Goal: Download file/media

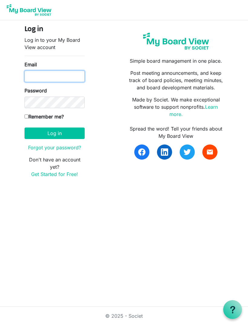
type input "ourhopecentre@gmail.com"
click at [55, 133] on button "Log in" at bounding box center [55, 134] width 60 height 12
click at [26, 118] on input "Remember me?" at bounding box center [27, 117] width 4 height 4
click at [28, 116] on input "Remember me?" at bounding box center [27, 117] width 4 height 4
click at [27, 118] on input "Remember me?" at bounding box center [27, 117] width 4 height 4
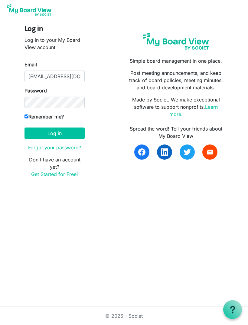
click at [26, 118] on input "Remember me?" at bounding box center [27, 117] width 4 height 4
click at [25, 118] on input "Remember me?" at bounding box center [27, 117] width 4 height 4
click at [26, 115] on input "Remember me?" at bounding box center [27, 117] width 4 height 4
checkbox input "false"
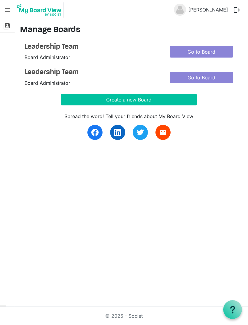
click at [25, 118] on div "Spread the word! Tell your friends about My Board View email" at bounding box center [129, 122] width 218 height 35
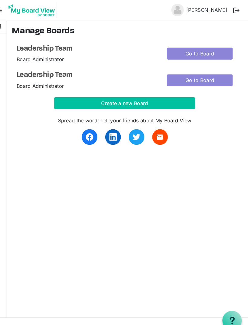
click at [206, 51] on link "Go to Board" at bounding box center [202, 52] width 64 height 12
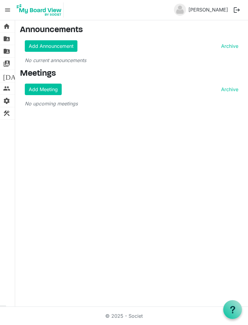
click at [8, 50] on span "folder_shared" at bounding box center [6, 51] width 7 height 12
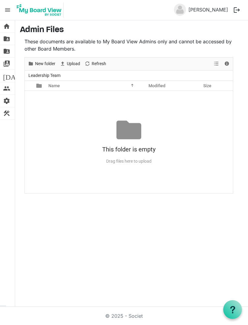
click at [9, 38] on span "folder_shared" at bounding box center [6, 39] width 7 height 12
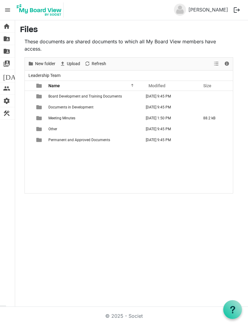
click at [33, 140] on div "checkbox" at bounding box center [31, 140] width 7 height 6
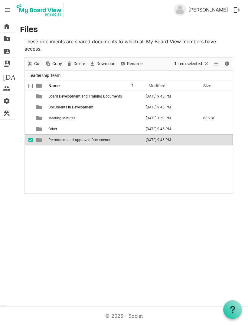
click at [32, 139] on span "checkbox" at bounding box center [30, 140] width 4 height 4
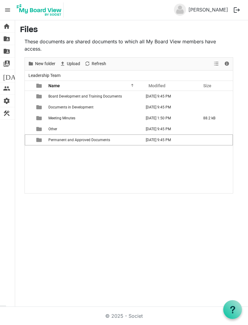
click at [8, 51] on span "folder_shared" at bounding box center [6, 51] width 7 height 12
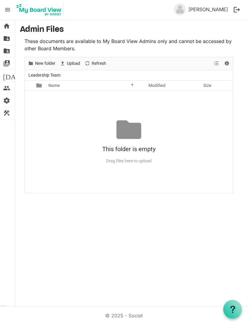
scroll to position [19, 0]
click at [37, 60] on span "New folder" at bounding box center [46, 64] width 22 height 8
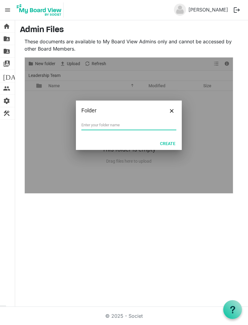
click at [172, 106] on button "Close" at bounding box center [172, 110] width 9 height 9
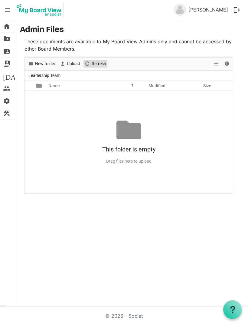
click at [89, 60] on span "Refresh" at bounding box center [87, 64] width 7 height 8
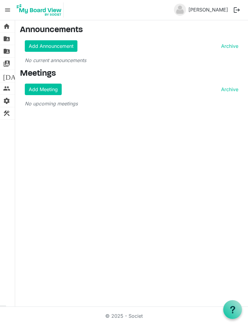
click at [33, 89] on link "Add Meeting" at bounding box center [43, 90] width 37 height 12
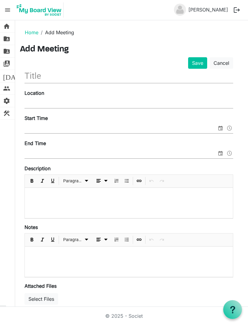
click at [228, 64] on link "Cancel" at bounding box center [222, 63] width 24 height 12
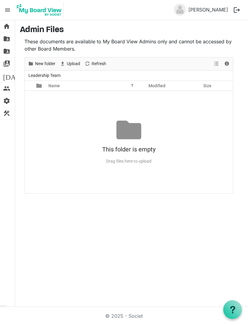
click at [7, 40] on span "folder_shared" at bounding box center [6, 39] width 7 height 12
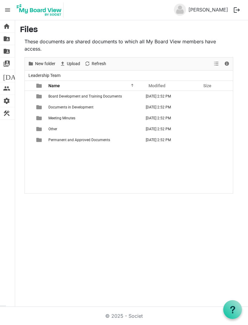
click at [28, 117] on span "checkbox" at bounding box center [30, 118] width 4 height 4
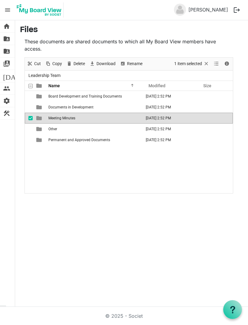
click at [28, 117] on td "checkbox" at bounding box center [29, 118] width 8 height 11
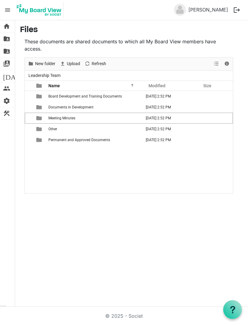
click at [64, 121] on td "Meeting Minutes" at bounding box center [95, 118] width 96 height 11
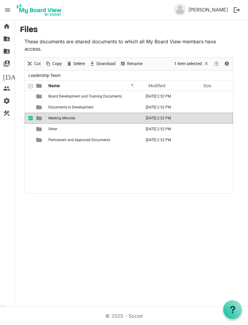
scroll to position [1, 0]
click at [30, 119] on span "checkbox" at bounding box center [30, 118] width 4 height 4
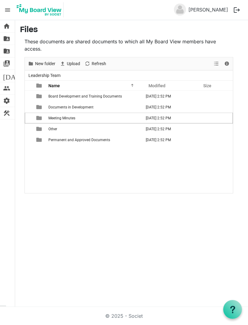
scroll to position [1, 0]
click at [42, 119] on span "is template cell column header type" at bounding box center [38, 117] width 5 height 5
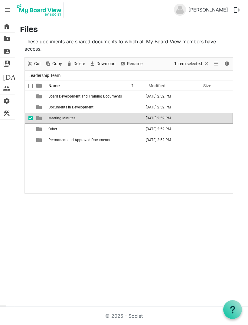
click at [31, 119] on div "checkbox" at bounding box center [31, 118] width 7 height 6
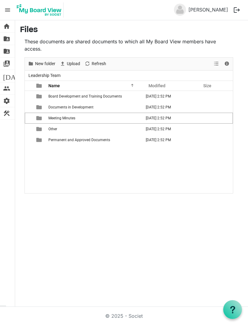
click at [55, 85] on span "Name" at bounding box center [54, 85] width 12 height 5
click at [44, 84] on div at bounding box center [41, 85] width 15 height 9
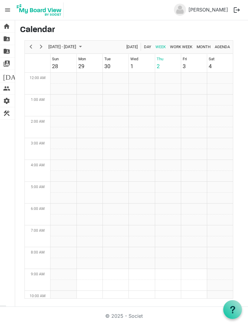
scroll to position [196, 0]
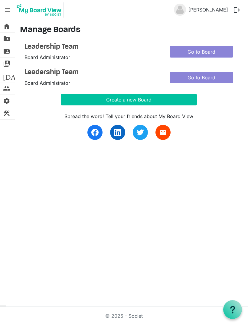
scroll to position [0, 8]
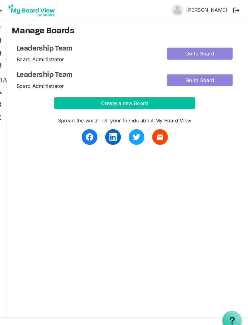
click at [184, 79] on link "Go to Board" at bounding box center [202, 78] width 64 height 12
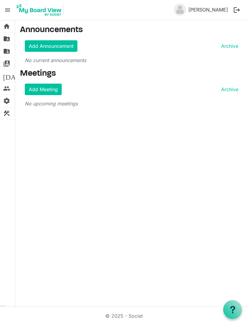
click at [237, 12] on button "logout" at bounding box center [237, 10] width 13 height 13
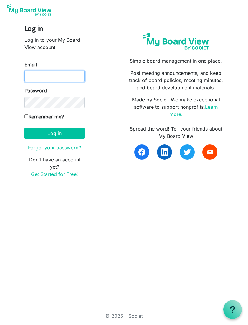
type input "ourhopecentre@gmail.com"
click at [42, 131] on button "Log in" at bounding box center [55, 134] width 60 height 12
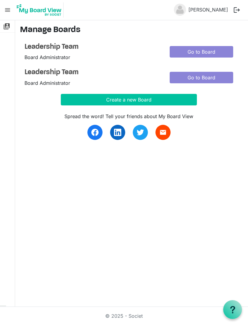
click at [207, 12] on link "[PERSON_NAME]" at bounding box center [208, 10] width 45 height 12
click at [186, 11] on img at bounding box center [180, 10] width 12 height 12
click at [12, 27] on link "switch_account Manage Boards" at bounding box center [7, 26] width 15 height 12
click at [8, 13] on span "menu" at bounding box center [8, 10] width 12 height 12
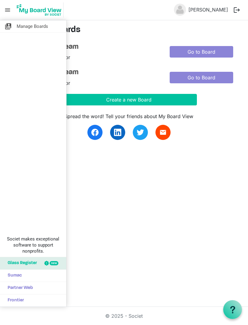
click at [189, 235] on div "switch_account Manage Boards Societ makes exceptional software to support nonpr…" at bounding box center [124, 163] width 248 height 287
click at [111, 220] on div "switch_account Manage Boards Societ makes exceptional software to support nonpr…" at bounding box center [124, 163] width 248 height 287
click at [110, 185] on div "switch_account Manage Boards Societ makes exceptional software to support nonpr…" at bounding box center [124, 163] width 248 height 287
click at [100, 61] on div "Leadership Team Board Administrator Go to Board Leadership Team Board Administr…" at bounding box center [129, 65] width 209 height 44
click at [7, 9] on span "menu" at bounding box center [8, 10] width 12 height 12
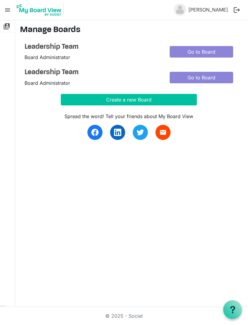
click at [210, 48] on link "Go to Board" at bounding box center [202, 52] width 64 height 12
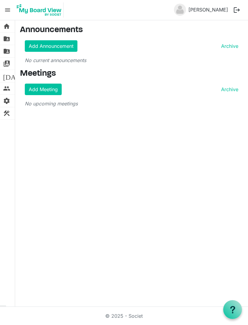
click at [43, 84] on link "Add Meeting" at bounding box center [43, 90] width 37 height 12
click at [6, 49] on span "folder_shared" at bounding box center [6, 51] width 7 height 12
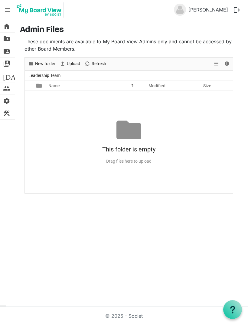
click at [9, 38] on span "folder_shared" at bounding box center [6, 39] width 7 height 12
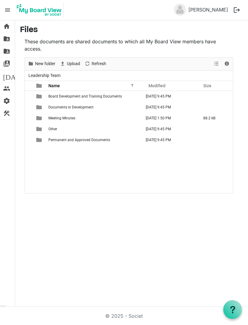
click at [31, 118] on span "checkbox" at bounding box center [30, 118] width 4 height 4
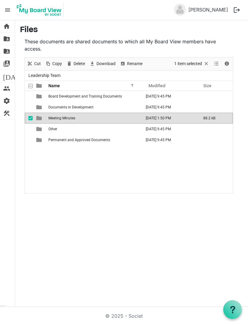
click at [33, 117] on div "checkbox" at bounding box center [31, 118] width 7 height 6
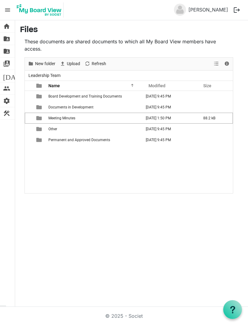
click at [67, 117] on span "Meeting Minutes" at bounding box center [61, 118] width 27 height 4
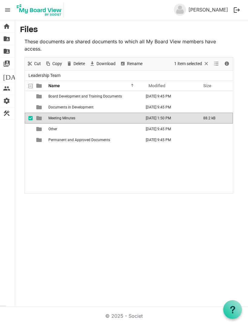
click at [77, 115] on td "Meeting Minutes" at bounding box center [95, 118] width 96 height 11
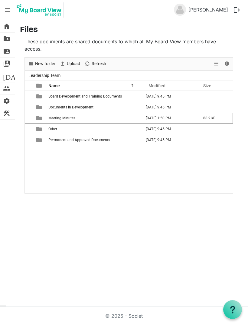
click at [65, 118] on span "Meeting Minutes" at bounding box center [61, 118] width 27 height 4
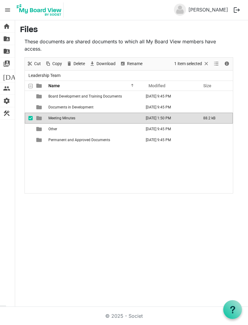
click at [120, 119] on td "Meeting Minutes" at bounding box center [95, 118] width 96 height 11
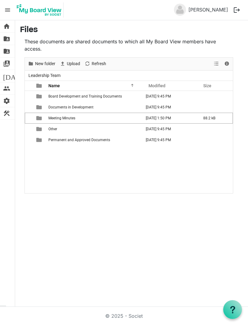
click at [89, 118] on td "Meeting Minutes" at bounding box center [95, 118] width 96 height 11
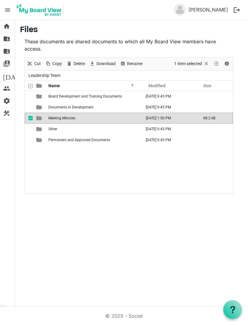
click at [155, 119] on td "October 02, 2025 1:50 PM" at bounding box center [171, 118] width 58 height 11
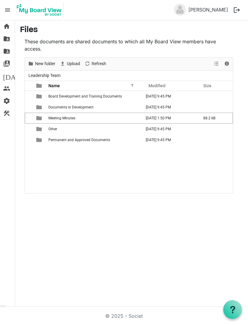
click at [7, 40] on span "folder_shared" at bounding box center [6, 39] width 7 height 12
click at [70, 119] on span "Meeting Minutes" at bounding box center [61, 118] width 27 height 4
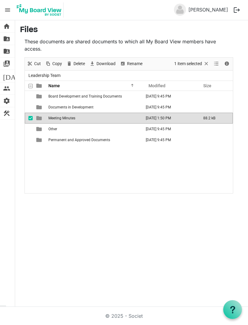
click at [124, 117] on td "Meeting Minutes" at bounding box center [95, 118] width 96 height 11
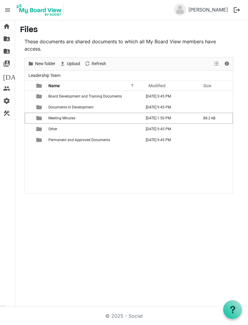
click at [121, 117] on td "Meeting Minutes" at bounding box center [95, 118] width 96 height 11
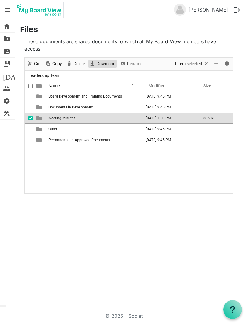
click at [95, 65] on span "Download" at bounding box center [92, 64] width 7 height 8
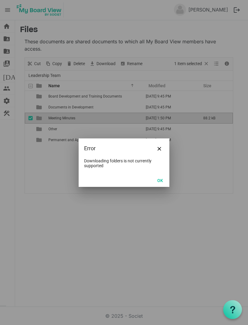
click at [158, 182] on button "OK" at bounding box center [161, 180] width 14 height 8
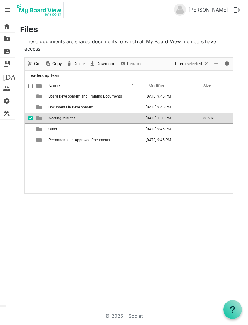
click at [98, 62] on span "Download" at bounding box center [106, 64] width 20 height 8
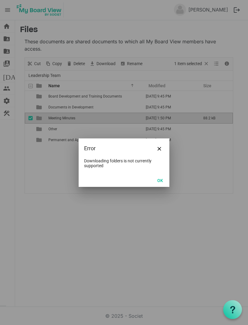
click at [162, 148] on button "Close" at bounding box center [159, 148] width 9 height 9
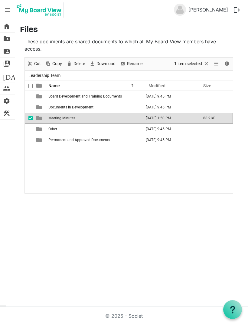
click at [131, 233] on div "home Home folder_shared Files folder_shared Admin Files switch_account Manage B…" at bounding box center [124, 163] width 248 height 287
click at [25, 116] on td "checkbox" at bounding box center [29, 118] width 8 height 11
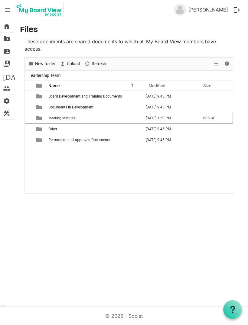
click at [163, 119] on td "October 02, 2025 1:50 PM" at bounding box center [171, 118] width 58 height 11
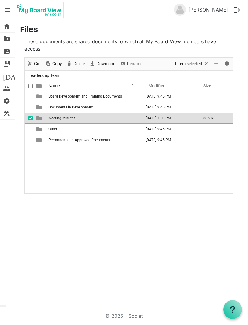
click at [159, 122] on td "October 02, 2025 1:50 PM" at bounding box center [171, 118] width 58 height 11
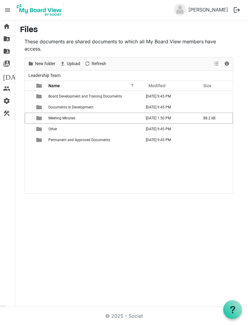
click at [152, 122] on td "October 02, 2025 1:50 PM" at bounding box center [171, 118] width 58 height 11
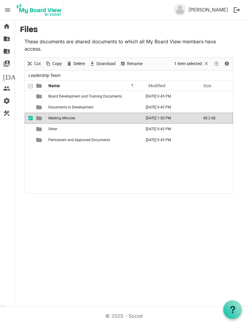
click at [160, 116] on td "October 02, 2025 1:50 PM" at bounding box center [171, 118] width 58 height 11
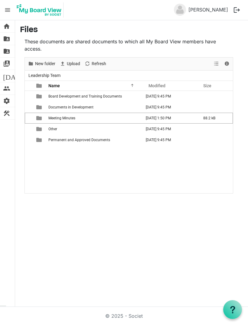
click at [156, 117] on td "October 02, 2025 1:50 PM" at bounding box center [171, 118] width 58 height 11
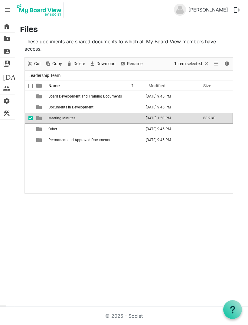
click at [157, 116] on td "October 02, 2025 1:50 PM" at bounding box center [171, 118] width 58 height 11
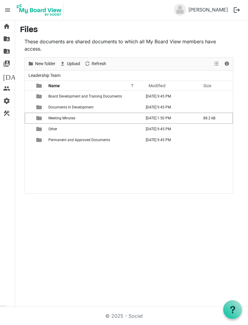
click at [29, 118] on span "checkbox" at bounding box center [30, 118] width 4 height 4
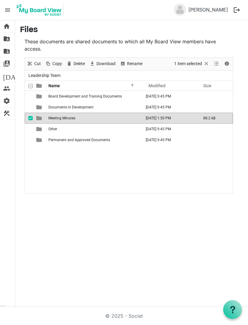
click at [51, 121] on td "Meeting Minutes" at bounding box center [95, 118] width 96 height 11
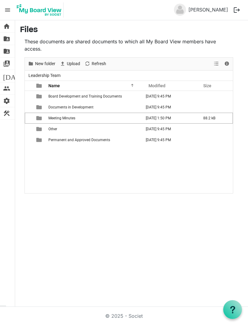
click at [35, 122] on td "is template cell column header type" at bounding box center [40, 118] width 14 height 11
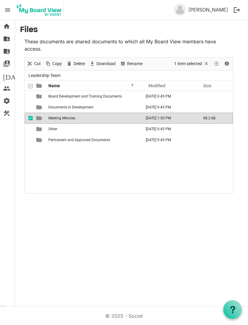
click at [38, 116] on span "is template cell column header type" at bounding box center [38, 117] width 5 height 5
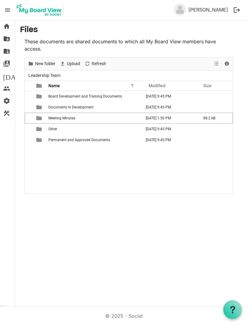
click at [207, 120] on td "88.2 kB" at bounding box center [216, 118] width 33 height 11
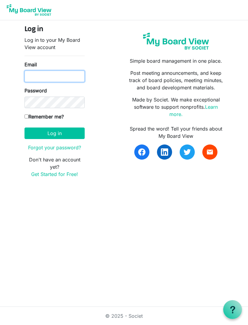
type input "[EMAIL_ADDRESS][DOMAIN_NAME]"
click at [55, 133] on button "Log in" at bounding box center [55, 134] width 60 height 12
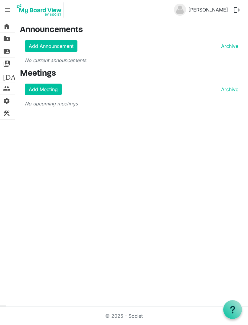
click at [6, 38] on span "folder_shared" at bounding box center [6, 39] width 7 height 12
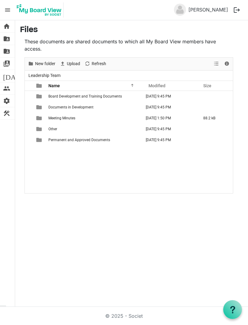
click at [151, 116] on td "[DATE] 1:50 PM" at bounding box center [171, 118] width 58 height 11
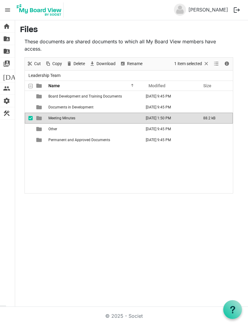
click at [147, 117] on td "[DATE] 1:50 PM" at bounding box center [171, 118] width 58 height 11
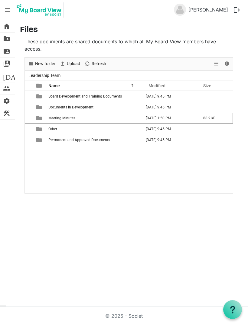
click at [146, 115] on td "[DATE] 1:50 PM" at bounding box center [171, 118] width 58 height 11
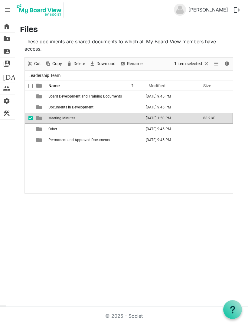
click at [39, 118] on span "is template cell column header type" at bounding box center [38, 117] width 5 height 5
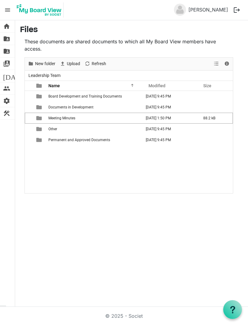
click at [37, 116] on span "is template cell column header type" at bounding box center [38, 117] width 5 height 5
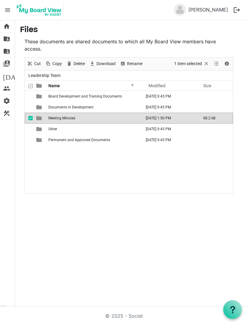
click at [28, 116] on td "checkbox" at bounding box center [29, 118] width 8 height 11
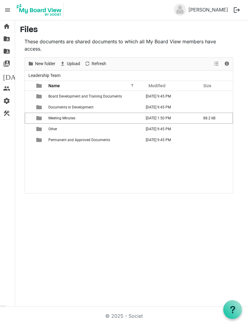
click at [28, 117] on td "checkbox" at bounding box center [29, 118] width 8 height 11
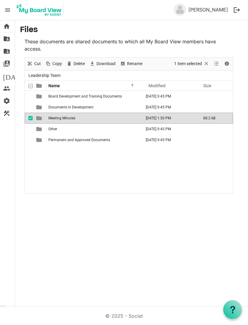
click at [28, 119] on td "checkbox" at bounding box center [29, 118] width 8 height 11
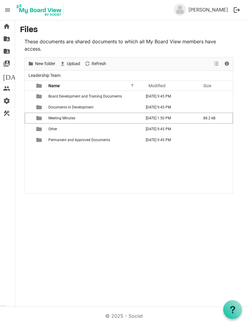
click at [50, 118] on span "Meeting Minutes" at bounding box center [61, 118] width 27 height 4
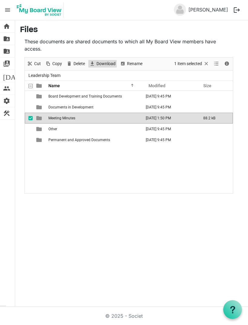
click at [99, 64] on span "Download" at bounding box center [106, 64] width 20 height 8
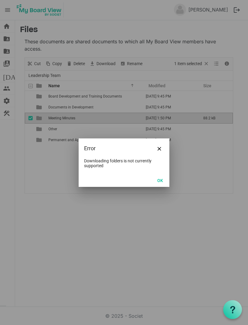
click at [164, 148] on button "Close" at bounding box center [159, 148] width 9 height 9
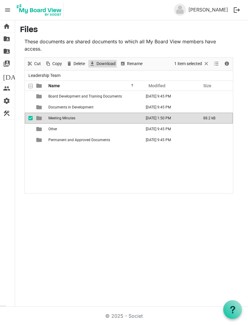
scroll to position [19, 0]
click at [29, 116] on span "checkbox" at bounding box center [30, 118] width 4 height 4
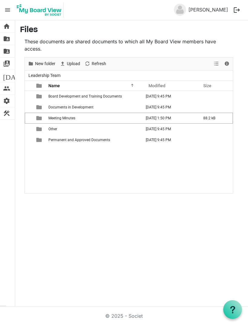
click at [37, 115] on span "is template cell column header type" at bounding box center [38, 117] width 5 height 5
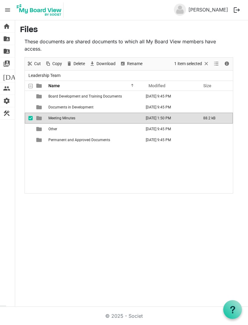
click at [49, 182] on div "home Home folder_shared Files folder_shared Admin Files switch_account Manage B…" at bounding box center [124, 163] width 248 height 287
click at [50, 135] on td "Permanent and Approved Documents" at bounding box center [95, 140] width 96 height 11
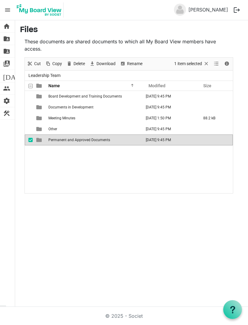
click at [52, 116] on span "Meeting Minutes" at bounding box center [61, 118] width 27 height 4
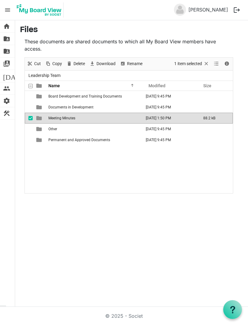
click at [172, 113] on td "[DATE] 1:50 PM" at bounding box center [171, 118] width 58 height 11
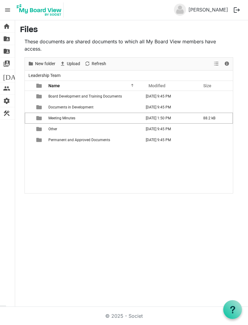
click at [174, 113] on td "[DATE] 1:50 PM" at bounding box center [171, 118] width 58 height 11
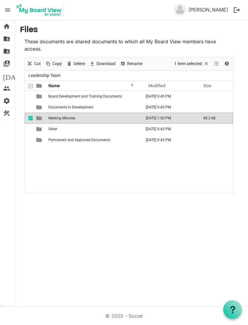
click at [178, 113] on td "[DATE] 1:50 PM" at bounding box center [171, 118] width 58 height 11
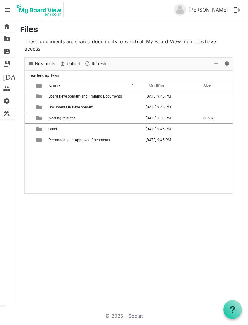
click at [30, 116] on span "checkbox" at bounding box center [30, 118] width 4 height 4
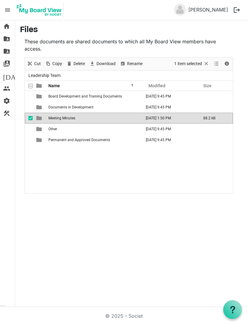
click at [5, 41] on span "folder_shared" at bounding box center [6, 39] width 7 height 12
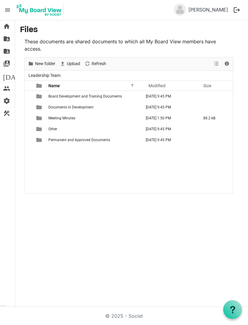
click at [60, 117] on span "Meeting Minutes" at bounding box center [61, 118] width 27 height 4
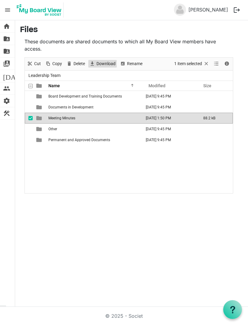
click at [105, 62] on span "Download" at bounding box center [106, 64] width 20 height 8
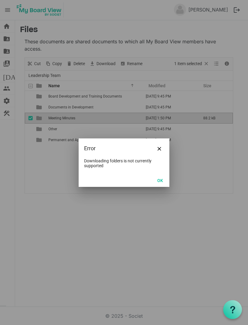
click at [161, 180] on button "OK" at bounding box center [161, 180] width 14 height 8
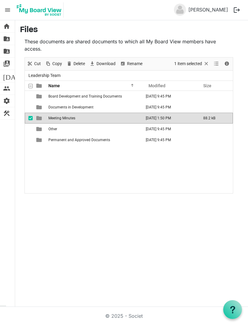
click at [28, 117] on td "checkbox" at bounding box center [29, 118] width 8 height 11
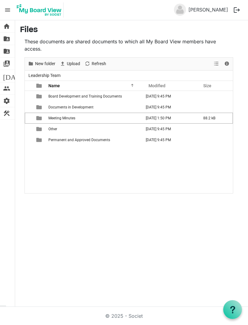
click at [159, 116] on td "[DATE] 1:50 PM" at bounding box center [171, 118] width 58 height 11
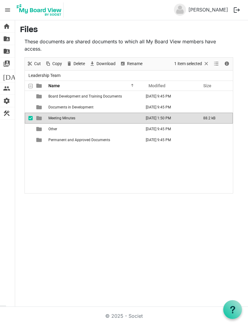
scroll to position [19, 0]
click at [30, 116] on span "checkbox" at bounding box center [30, 118] width 4 height 4
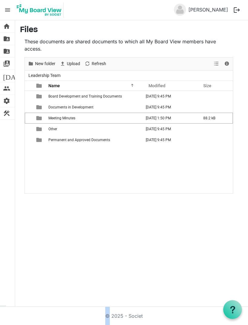
click at [185, 264] on div "home Home folder_shared Files folder_shared Admin Files switch_account Manage B…" at bounding box center [124, 163] width 248 height 287
